Goal: Entertainment & Leisure: Consume media (video, audio)

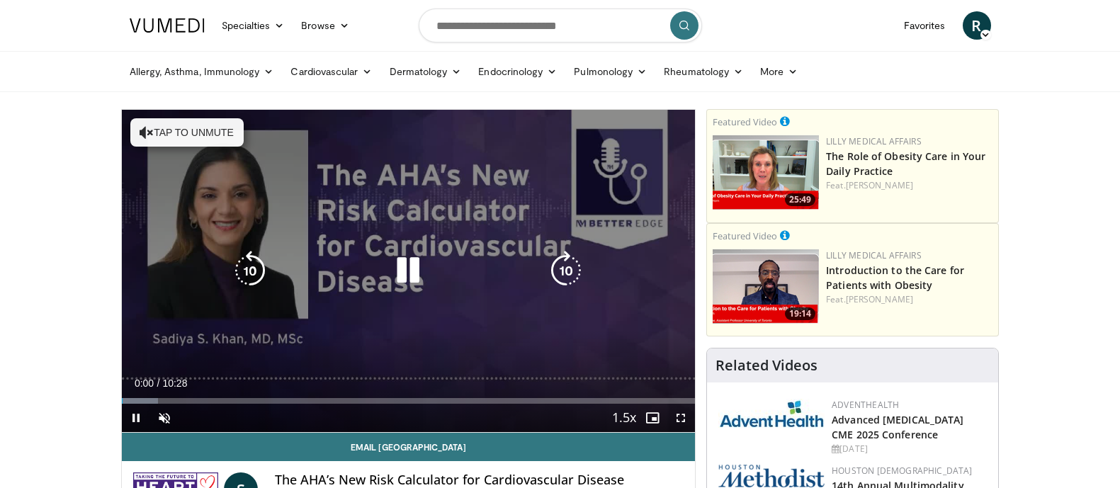
click at [200, 142] on button "Tap to unmute" at bounding box center [186, 132] width 113 height 28
drag, startPoint x: 396, startPoint y: 266, endPoint x: 405, endPoint y: 262, distance: 10.1
click at [397, 266] on icon "Video Player" at bounding box center [408, 271] width 40 height 40
